Goal: Complete application form

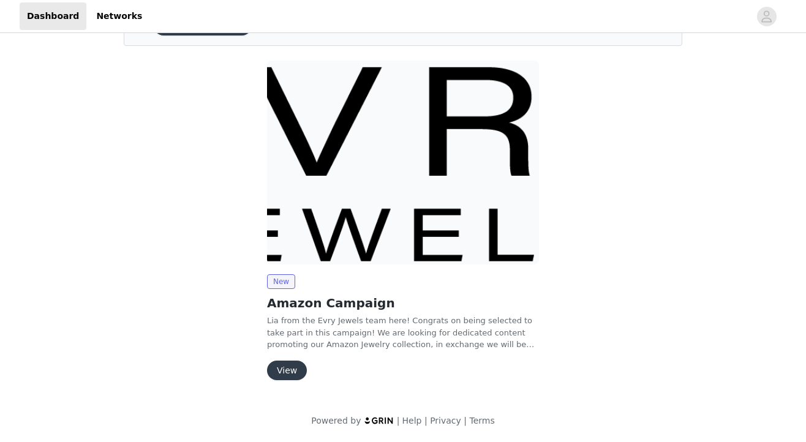
scroll to position [77, 0]
click at [287, 368] on button "View" at bounding box center [287, 371] width 40 height 20
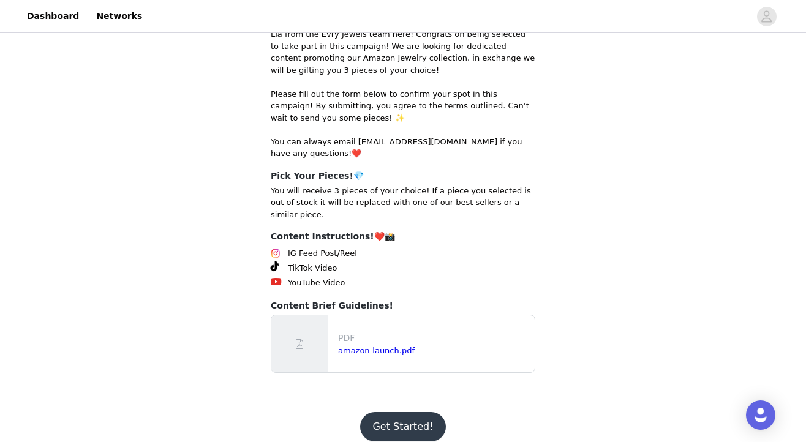
scroll to position [202, 0]
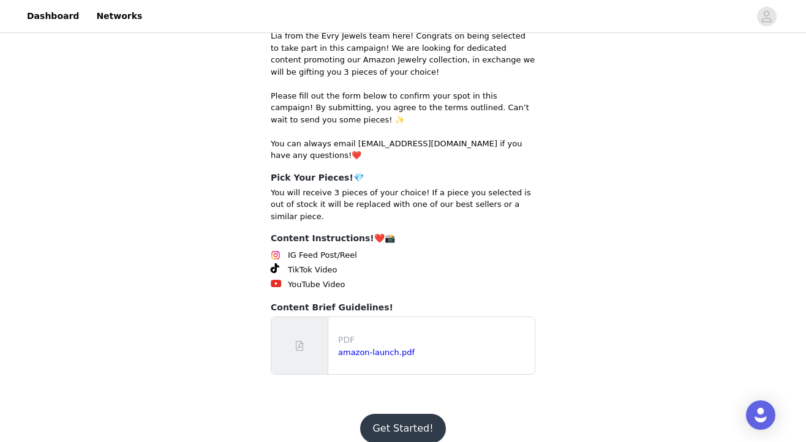
click at [407, 414] on button "Get Started!" at bounding box center [402, 428] width 85 height 29
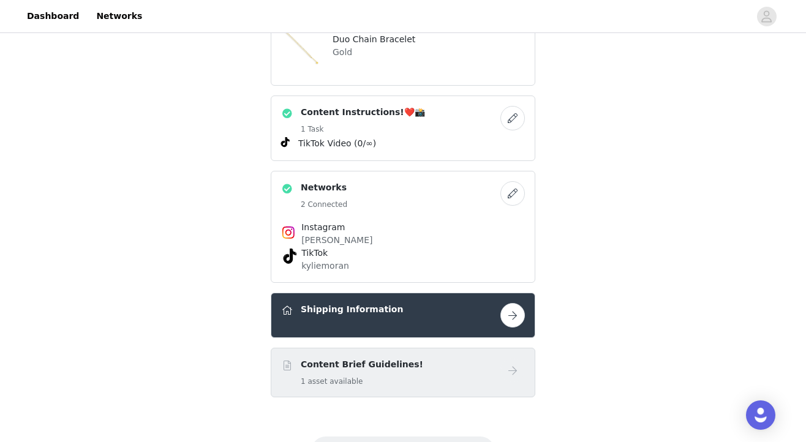
scroll to position [290, 0]
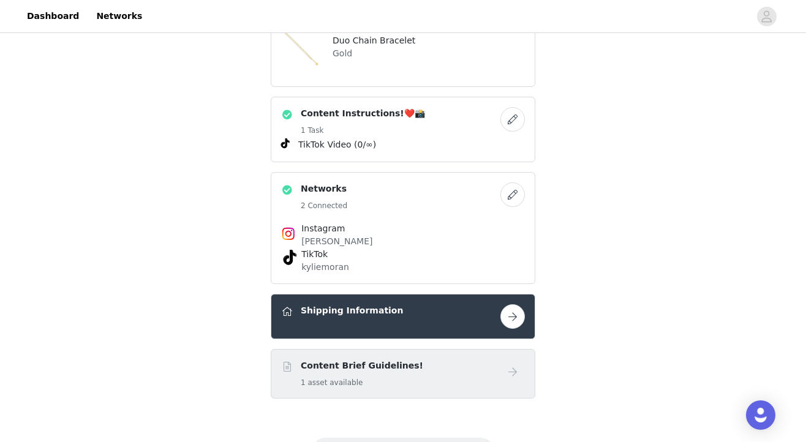
click at [509, 312] on button "button" at bounding box center [513, 316] width 25 height 25
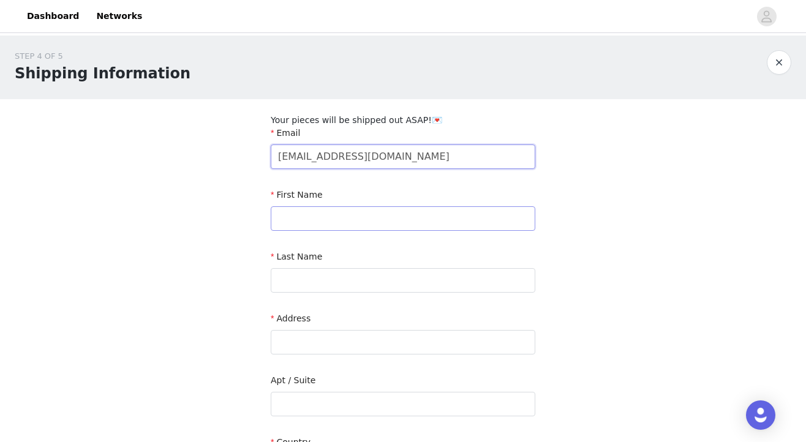
type input "[EMAIL_ADDRESS][DOMAIN_NAME]"
type input "[PERSON_NAME]"
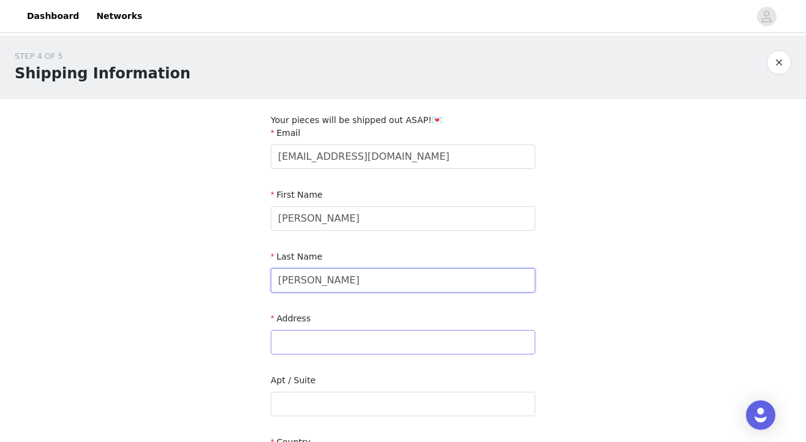
type input "[PERSON_NAME]"
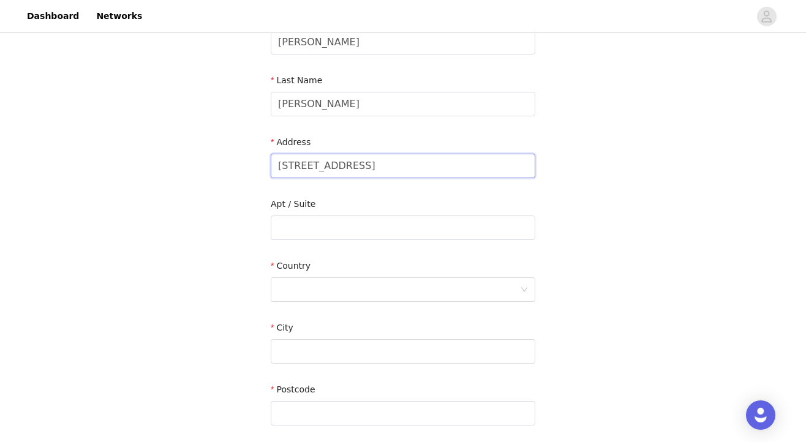
scroll to position [179, 0]
type input "[STREET_ADDRESS]"
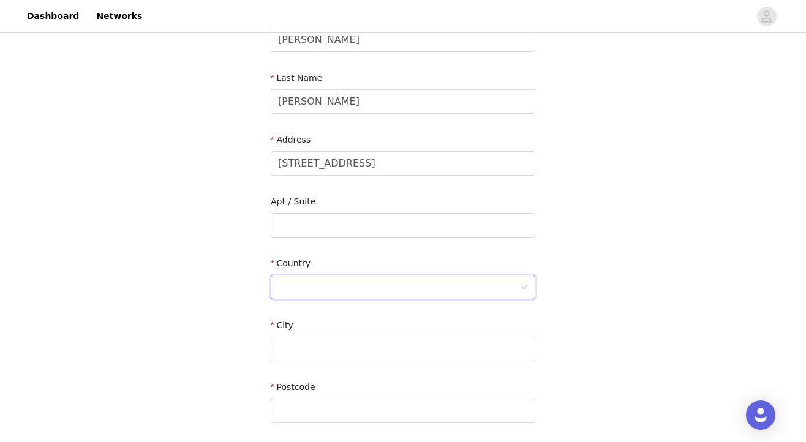
click at [344, 287] on div at bounding box center [399, 287] width 242 height 23
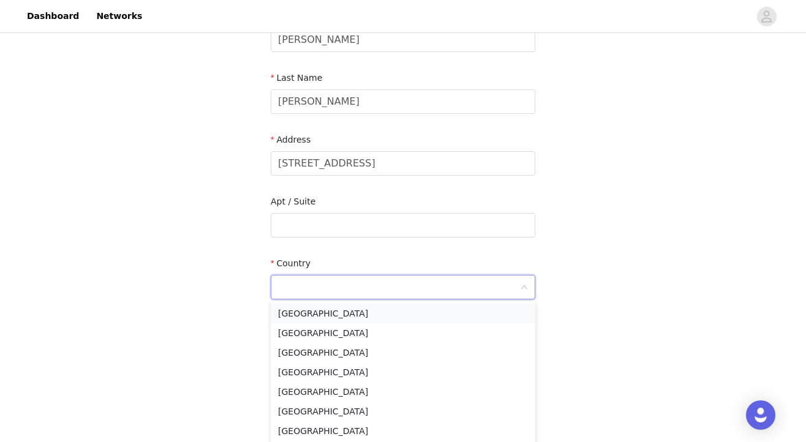
click at [339, 317] on li "[GEOGRAPHIC_DATA]" at bounding box center [403, 314] width 265 height 20
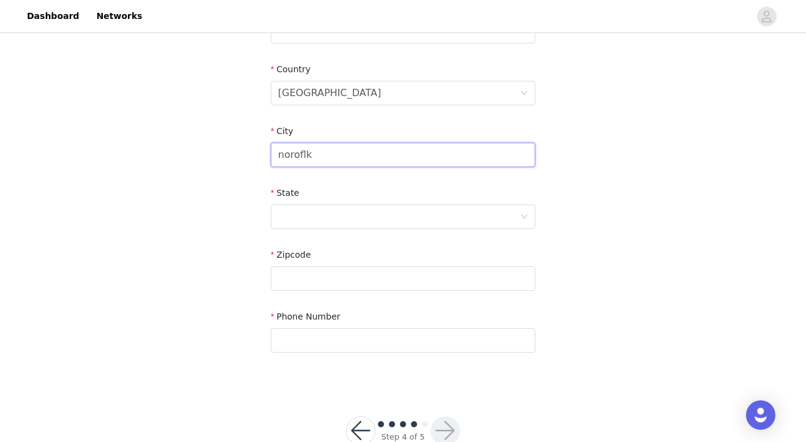
scroll to position [369, 0]
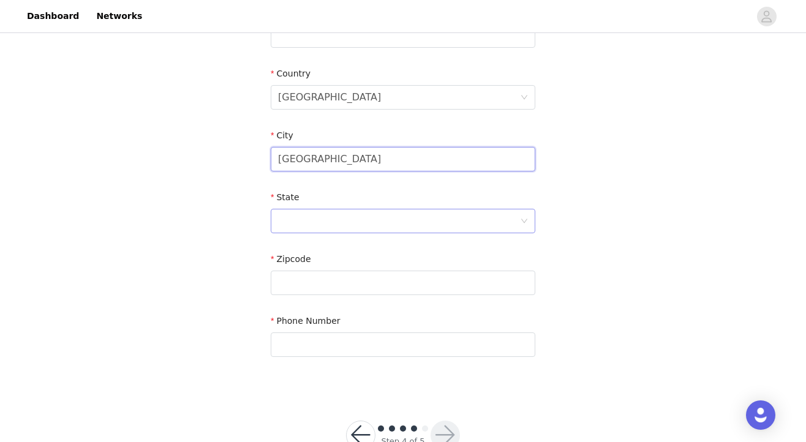
type input "[GEOGRAPHIC_DATA]"
click at [352, 223] on div at bounding box center [399, 221] width 242 height 23
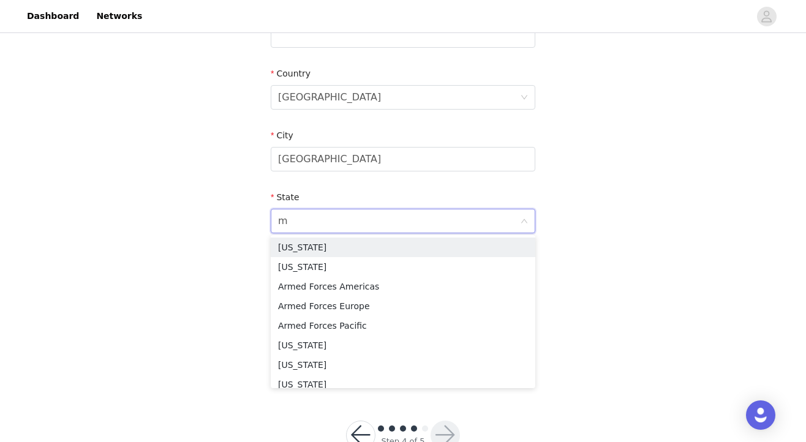
type input "ma"
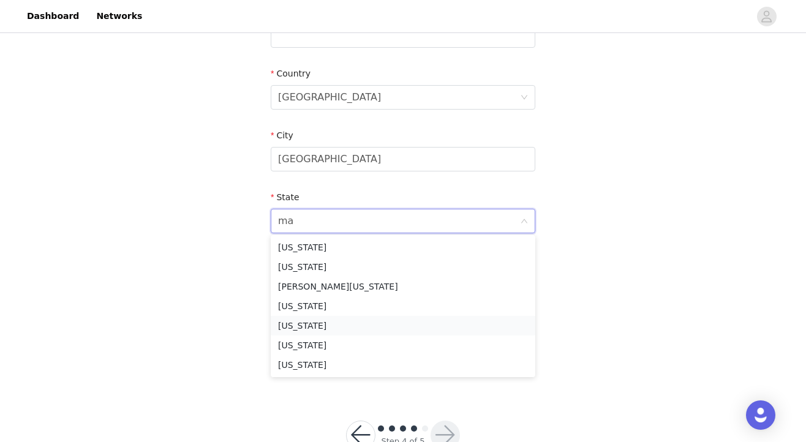
click at [347, 325] on li "[US_STATE]" at bounding box center [403, 326] width 265 height 20
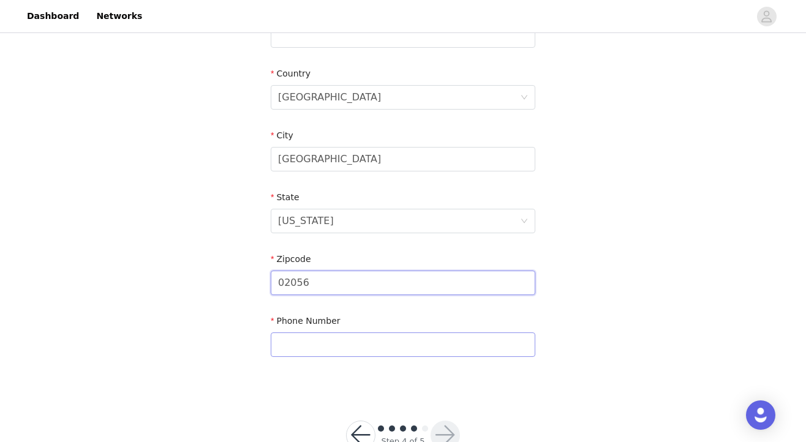
type input "02056"
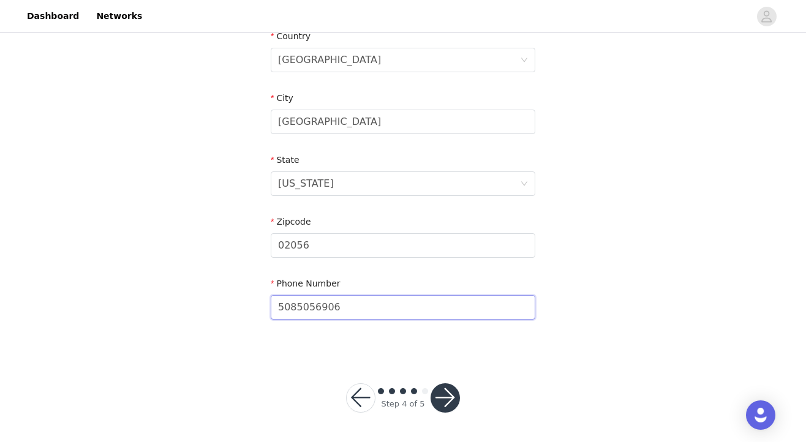
scroll to position [406, 0]
type input "5085056906"
click at [443, 393] on button "button" at bounding box center [445, 398] width 29 height 29
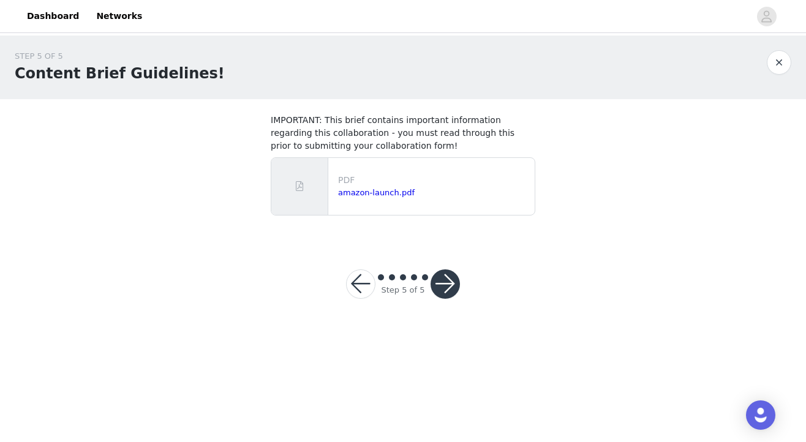
click at [443, 289] on button "button" at bounding box center [445, 284] width 29 height 29
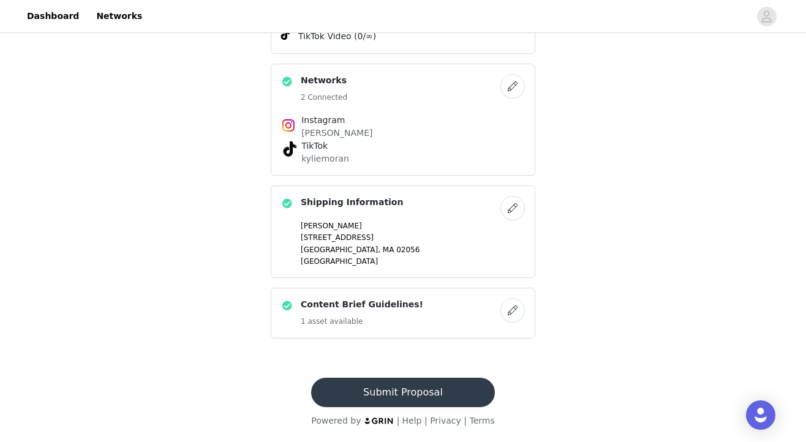
click at [430, 388] on button "Submit Proposal" at bounding box center [402, 392] width 183 height 29
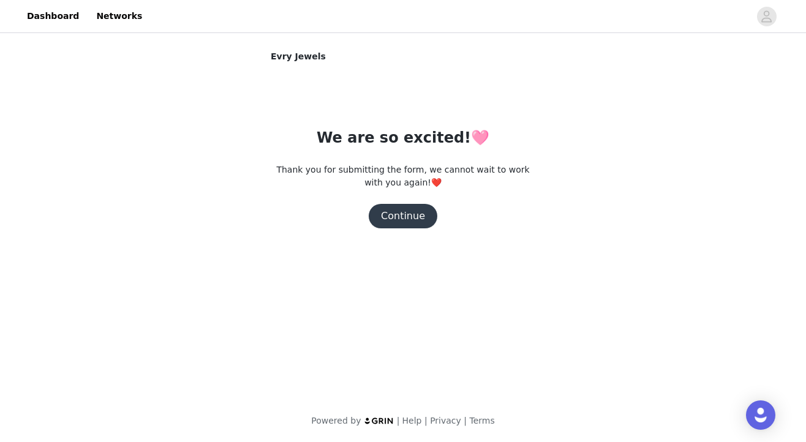
click at [419, 219] on button "Continue" at bounding box center [403, 216] width 69 height 25
